Goal: Task Accomplishment & Management: Manage account settings

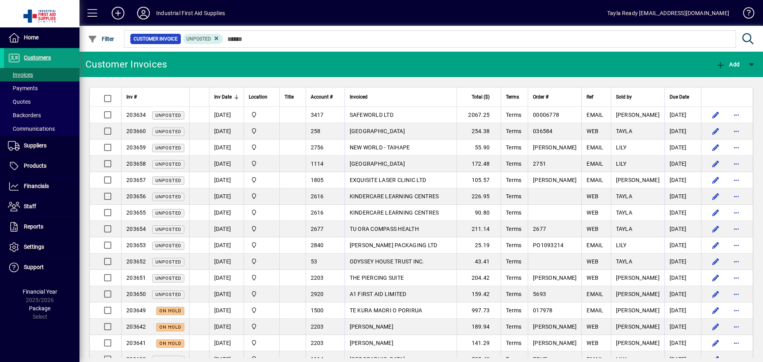
drag, startPoint x: 0, startPoint y: 290, endPoint x: 24, endPoint y: 293, distance: 24.1
click at [0, 289] on div "Financial Year 2025/2026" at bounding box center [40, 296] width 80 height 17
drag, startPoint x: 211, startPoint y: 69, endPoint x: 156, endPoint y: 22, distance: 71.9
click at [210, 69] on mat-toolbar-row "Customer Invoices Add" at bounding box center [422, 64] width 684 height 25
click at [231, 62] on mat-toolbar-row "Customer Invoices Add" at bounding box center [422, 64] width 684 height 25
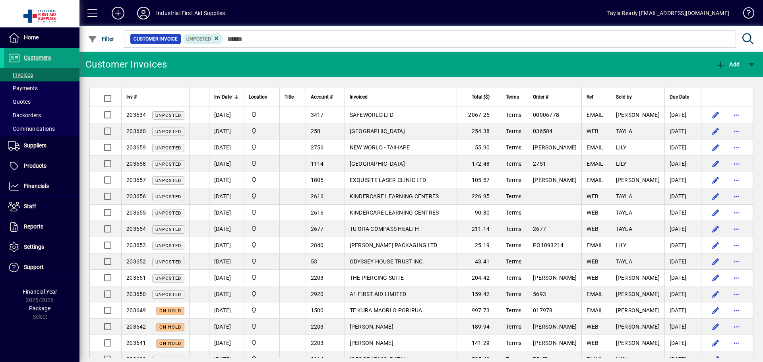
click at [194, 66] on mat-toolbar-row "Customer Invoices Add" at bounding box center [422, 64] width 684 height 25
click at [188, 68] on mat-toolbar-row "Customer Invoices Add" at bounding box center [422, 64] width 684 height 25
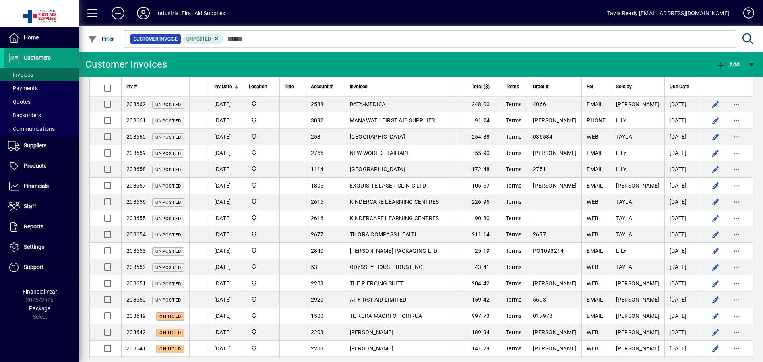
scroll to position [40, 0]
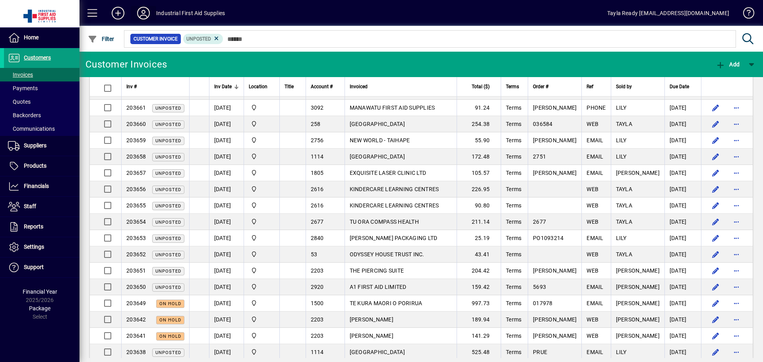
click at [149, 14] on icon at bounding box center [144, 13] width 16 height 13
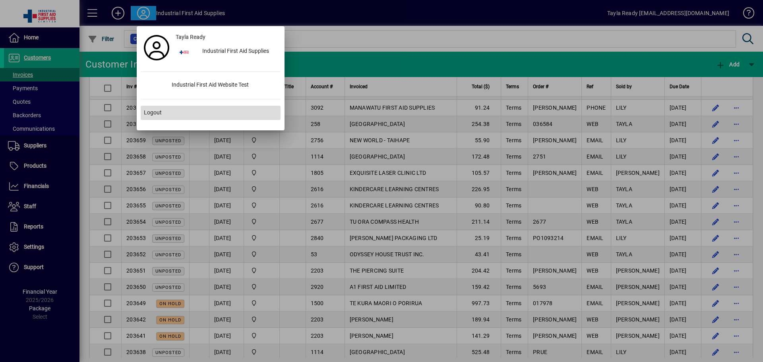
click at [171, 116] on span at bounding box center [211, 112] width 140 height 19
